Goal: Information Seeking & Learning: Learn about a topic

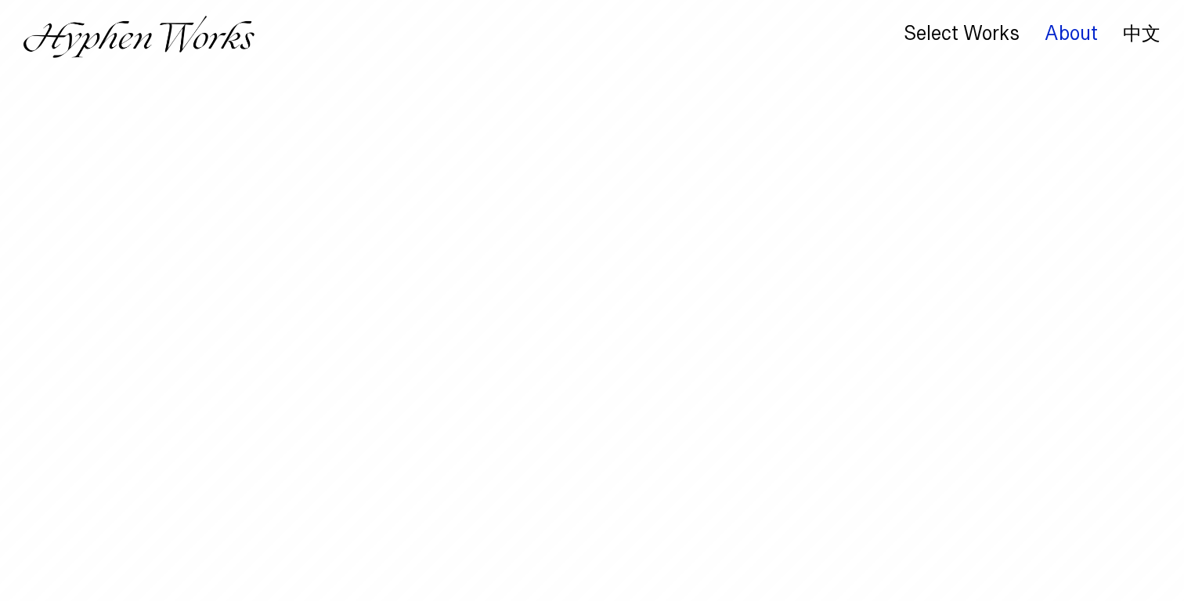
click at [1068, 34] on div "About" at bounding box center [1070, 34] width 53 height 22
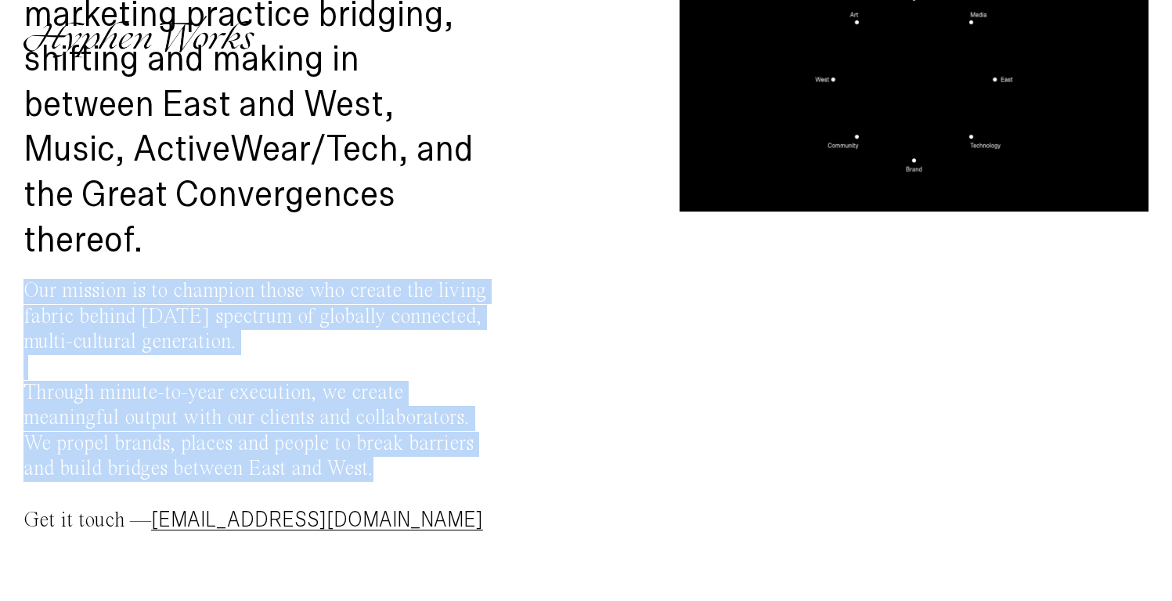
scroll to position [27, 0]
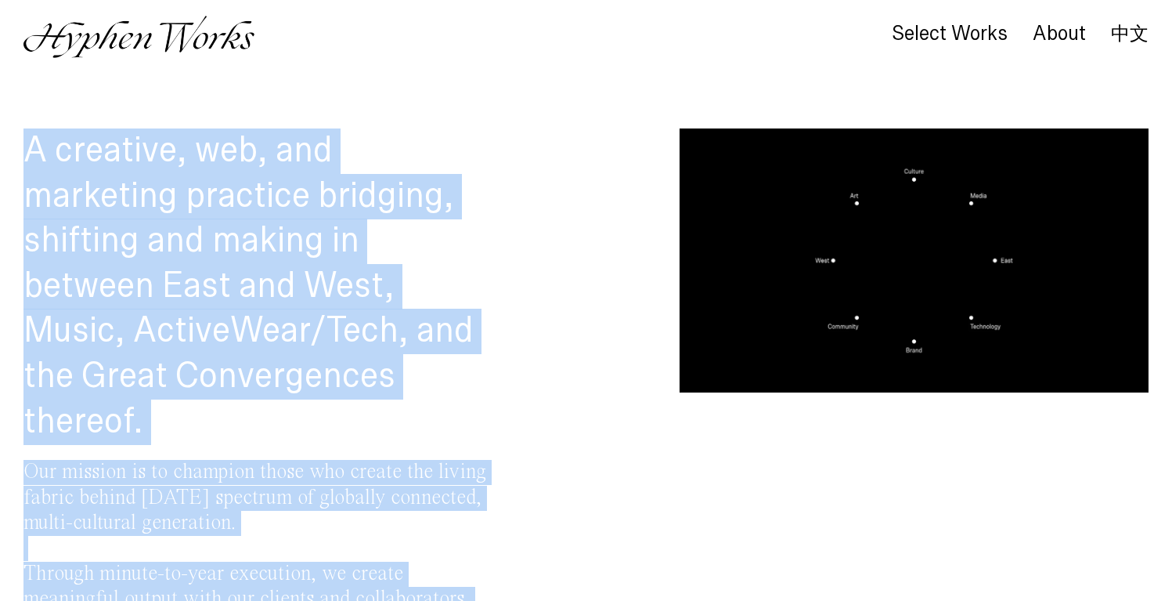
drag, startPoint x: 394, startPoint y: 468, endPoint x: 25, endPoint y: 129, distance: 500.9
click at [25, 129] on div "A creative, web, and marketing practice bridging, shifting and making in betwee…" at bounding box center [257, 446] width 469 height 636
copy div "A creative, web, and marketing practice bridging, shifting and making in betwee…"
